Goal: Task Accomplishment & Management: Manage account settings

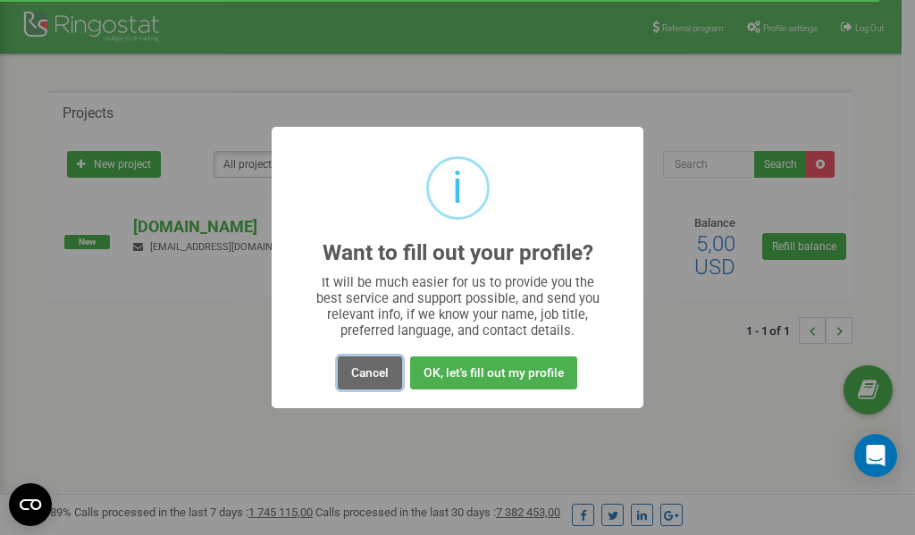
click at [364, 379] on button "Cancel" at bounding box center [370, 372] width 64 height 33
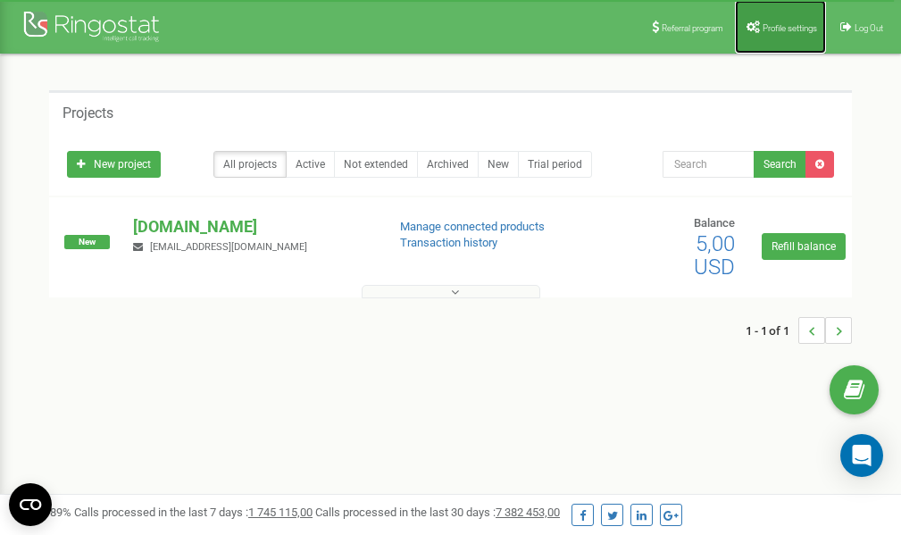
click at [781, 33] on link "Profile settings" at bounding box center [780, 27] width 91 height 54
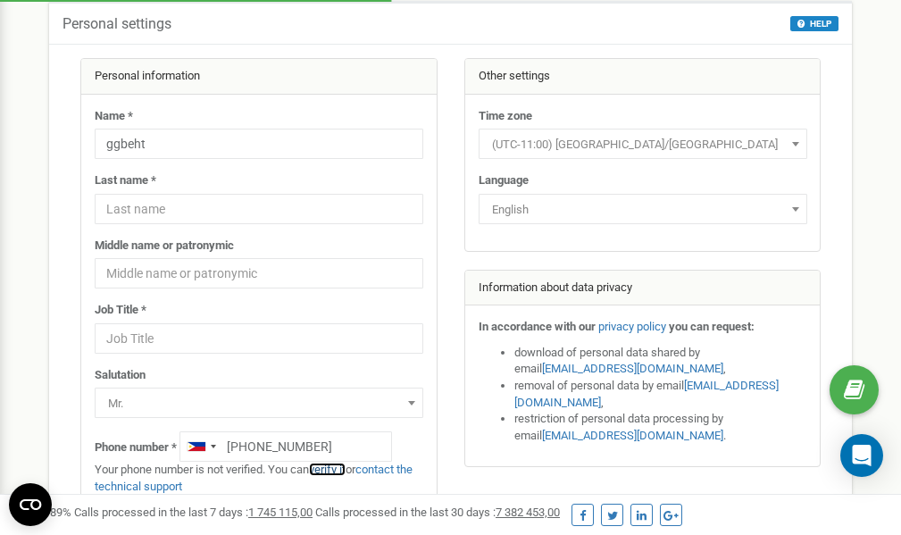
click at [340, 469] on link "verify it" at bounding box center [327, 469] width 37 height 13
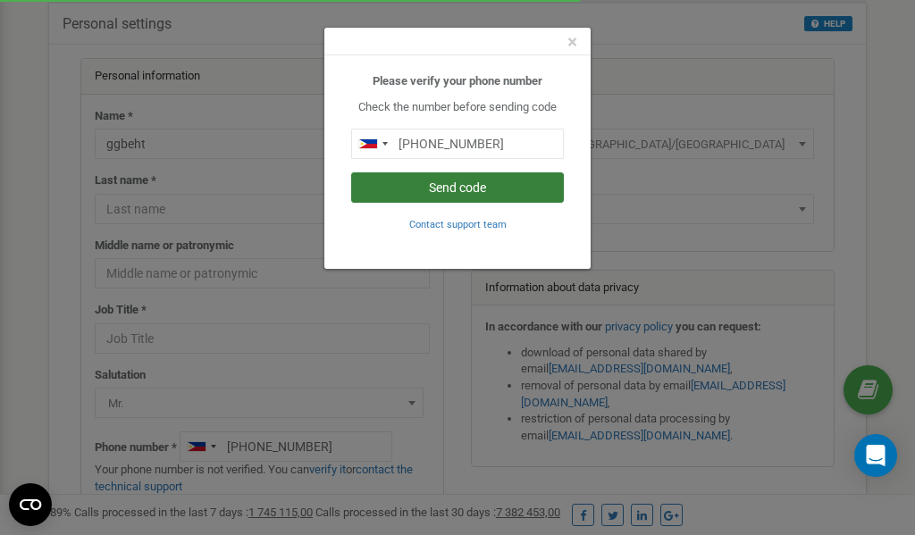
click at [467, 186] on button "Send code" at bounding box center [457, 187] width 213 height 30
